Goal: Find specific page/section: Find specific page/section

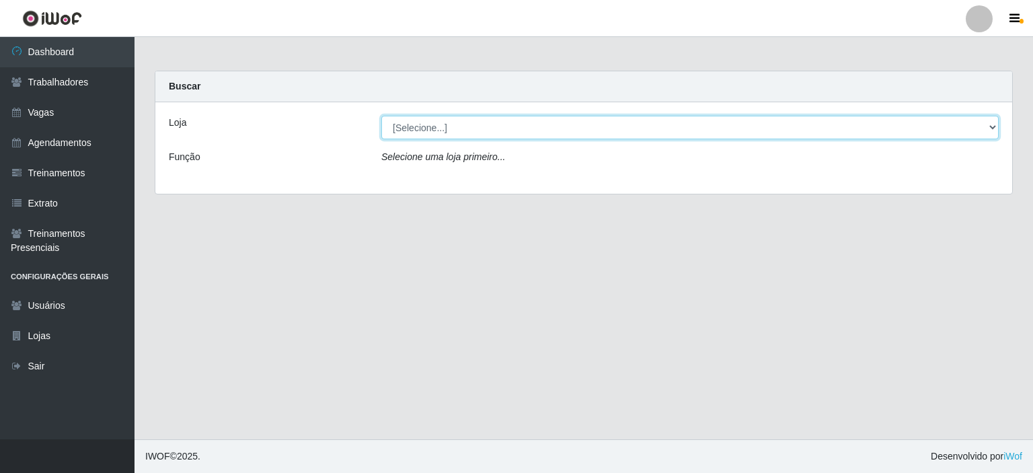
click at [692, 131] on select "[Selecione...] Iskisita Atakado - Centro de Distribuição" at bounding box center [689, 128] width 617 height 24
select select "425"
click at [381, 116] on select "[Selecione...] Iskisita Atakado - Centro de Distribuição" at bounding box center [689, 128] width 617 height 24
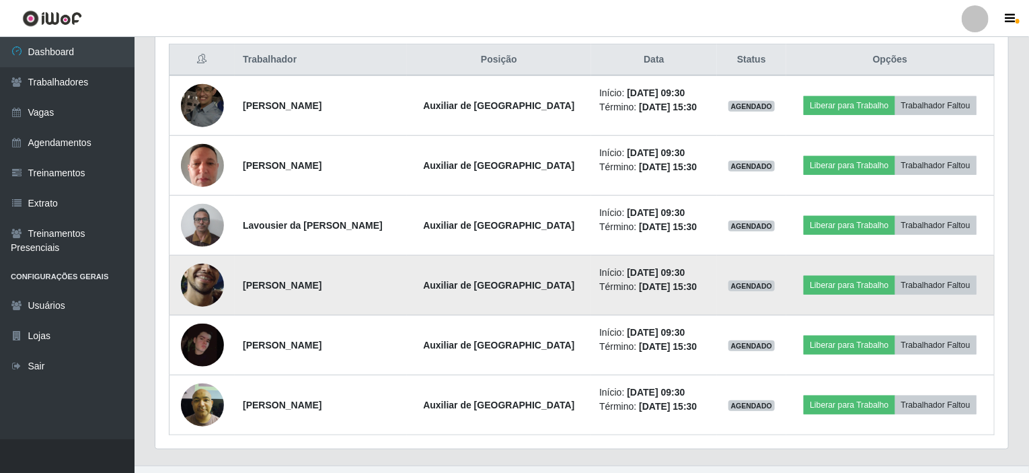
scroll to position [536, 0]
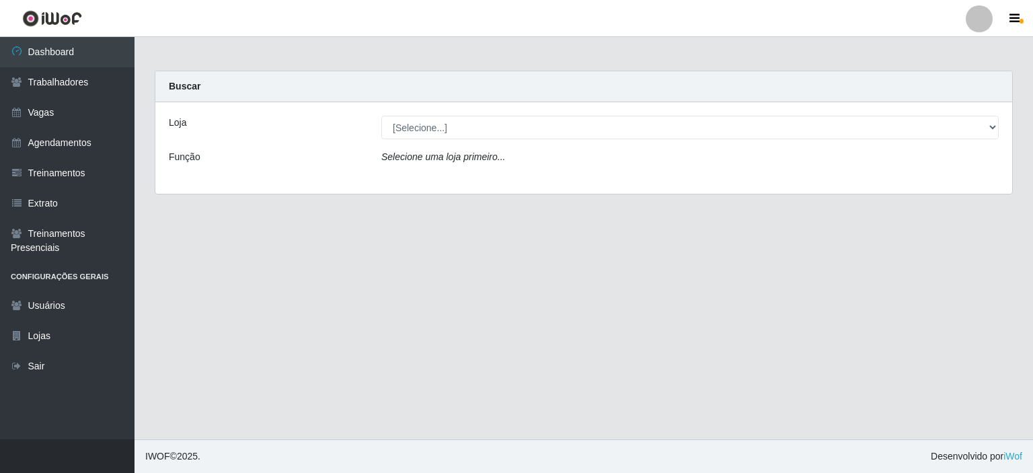
click at [487, 198] on div "Carregando... Buscar Loja [Selecione...] Iskisita Atakado - Centro de Distribui…" at bounding box center [584, 141] width 878 height 140
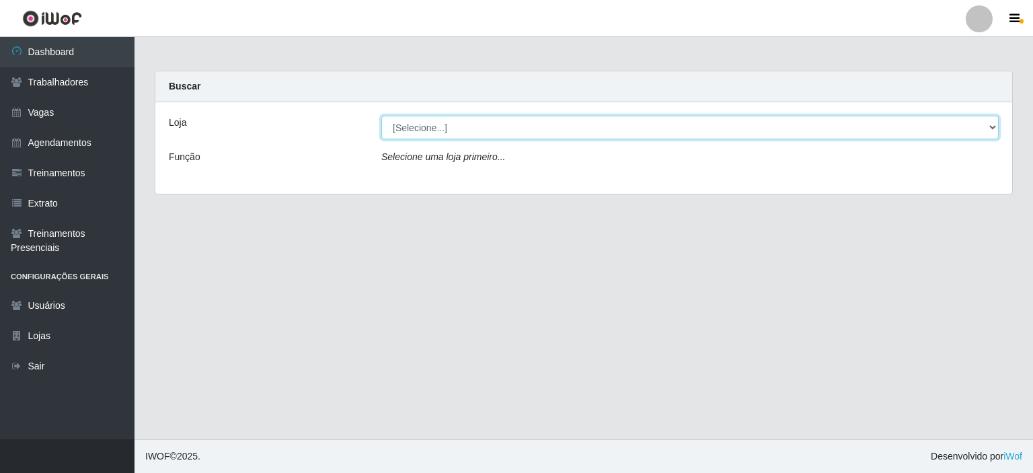
click at [454, 125] on select "[Selecione...] Iskisita Atakado - Centro de Distribuição" at bounding box center [689, 128] width 617 height 24
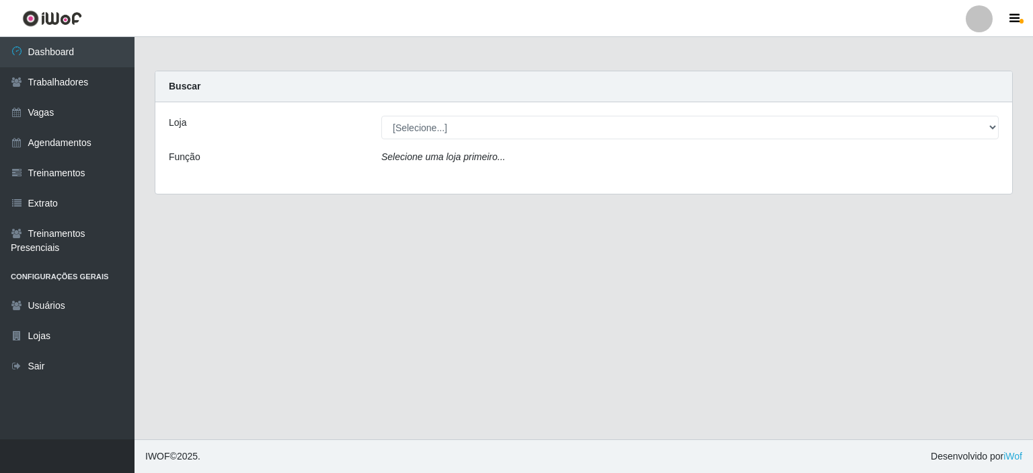
click at [300, 128] on div "Loja" at bounding box center [265, 128] width 212 height 24
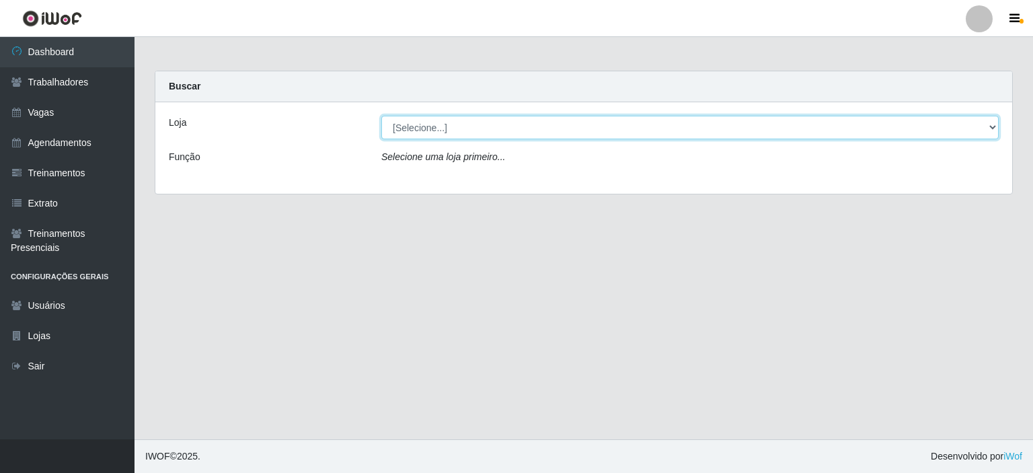
click at [489, 130] on select "[Selecione...] Iskisita Atakado - Centro de Distribuição" at bounding box center [689, 128] width 617 height 24
click at [489, 131] on select "[Selecione...] Iskisita Atakado - Centro de Distribuição" at bounding box center [689, 128] width 617 height 24
click at [489, 132] on select "[Selecione...] Iskisita Atakado - Centro de Distribuição" at bounding box center [689, 128] width 617 height 24
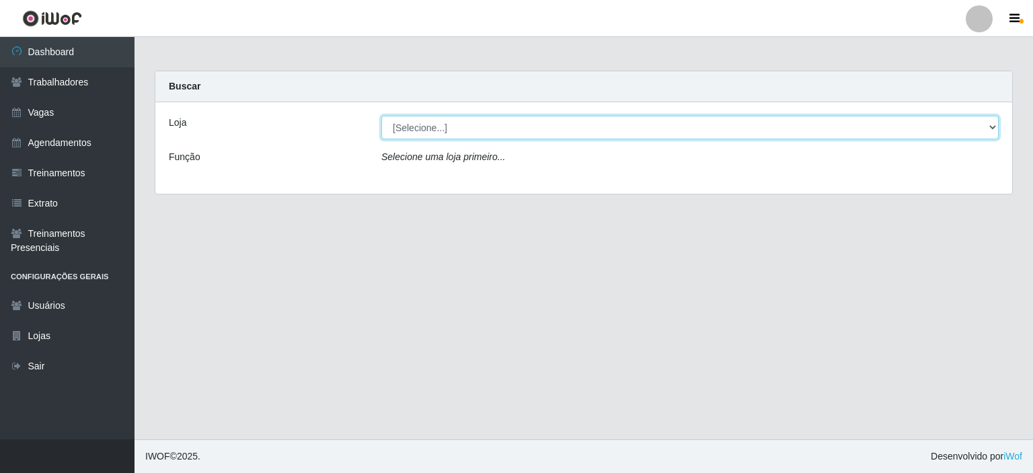
click at [489, 132] on select "[Selecione...] Iskisita Atakado - Centro de Distribuição" at bounding box center [689, 128] width 617 height 24
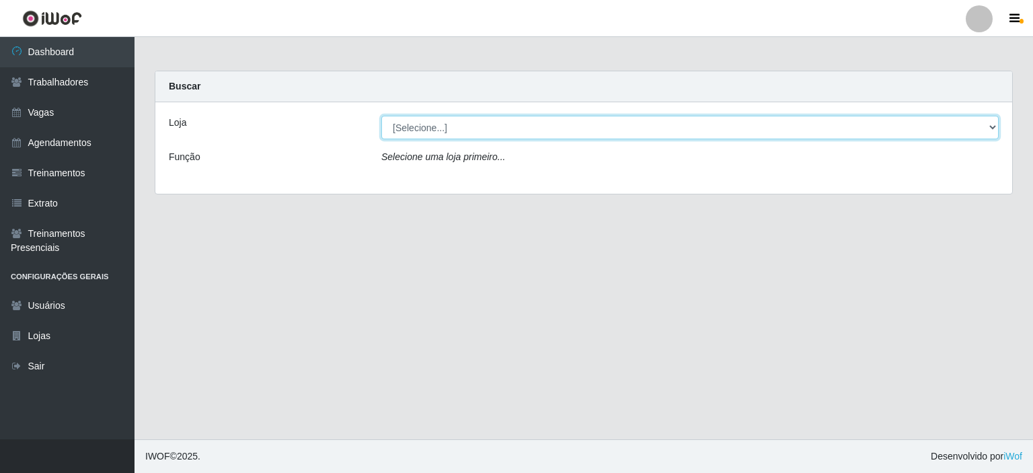
click at [489, 132] on select "[Selecione...] Iskisita Atakado - Centro de Distribuição" at bounding box center [689, 128] width 617 height 24
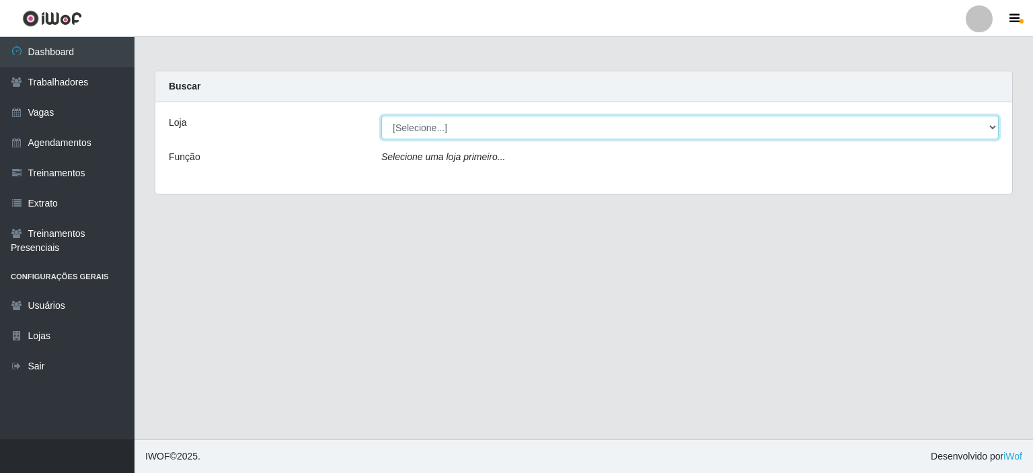
click at [489, 132] on select "[Selecione...] Iskisita Atakado - Centro de Distribuição" at bounding box center [689, 128] width 617 height 24
